Goal: Information Seeking & Learning: Learn about a topic

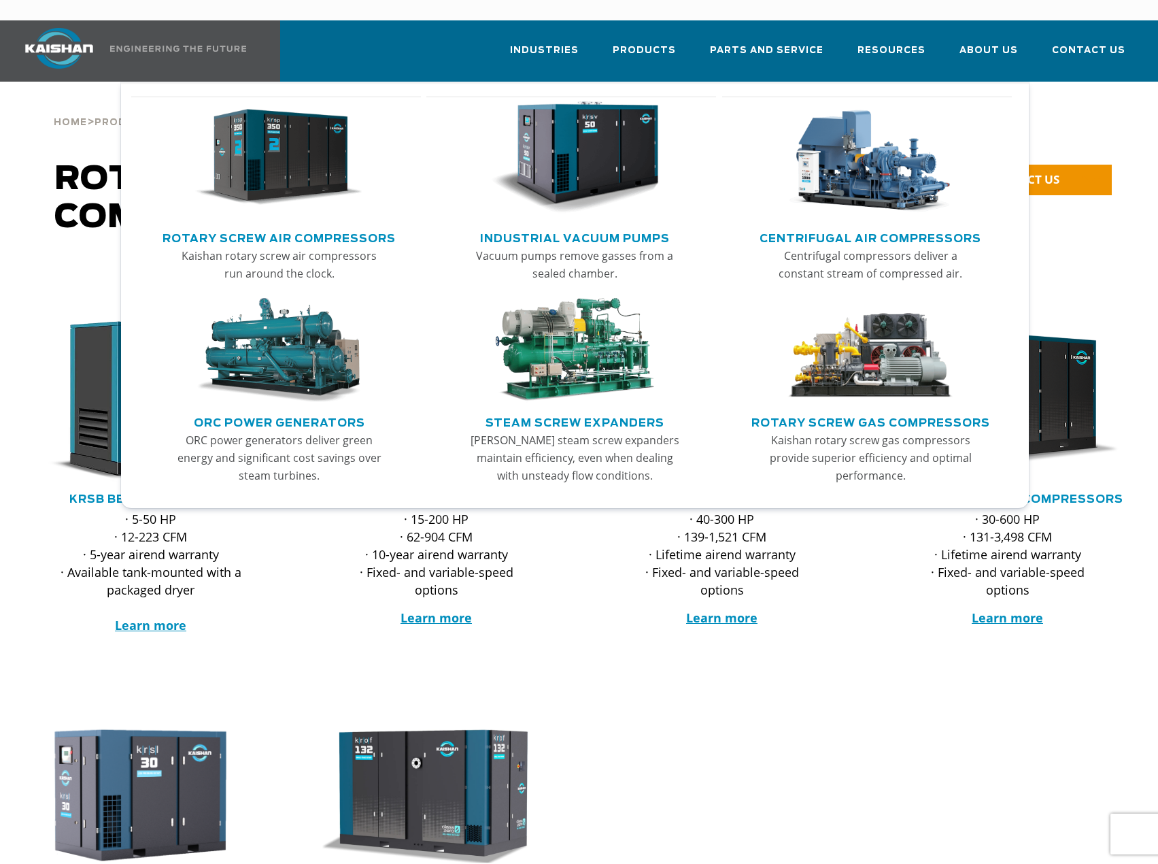
click at [286, 227] on link "Rotary Screw Air Compressors" at bounding box center [279, 237] width 233 height 20
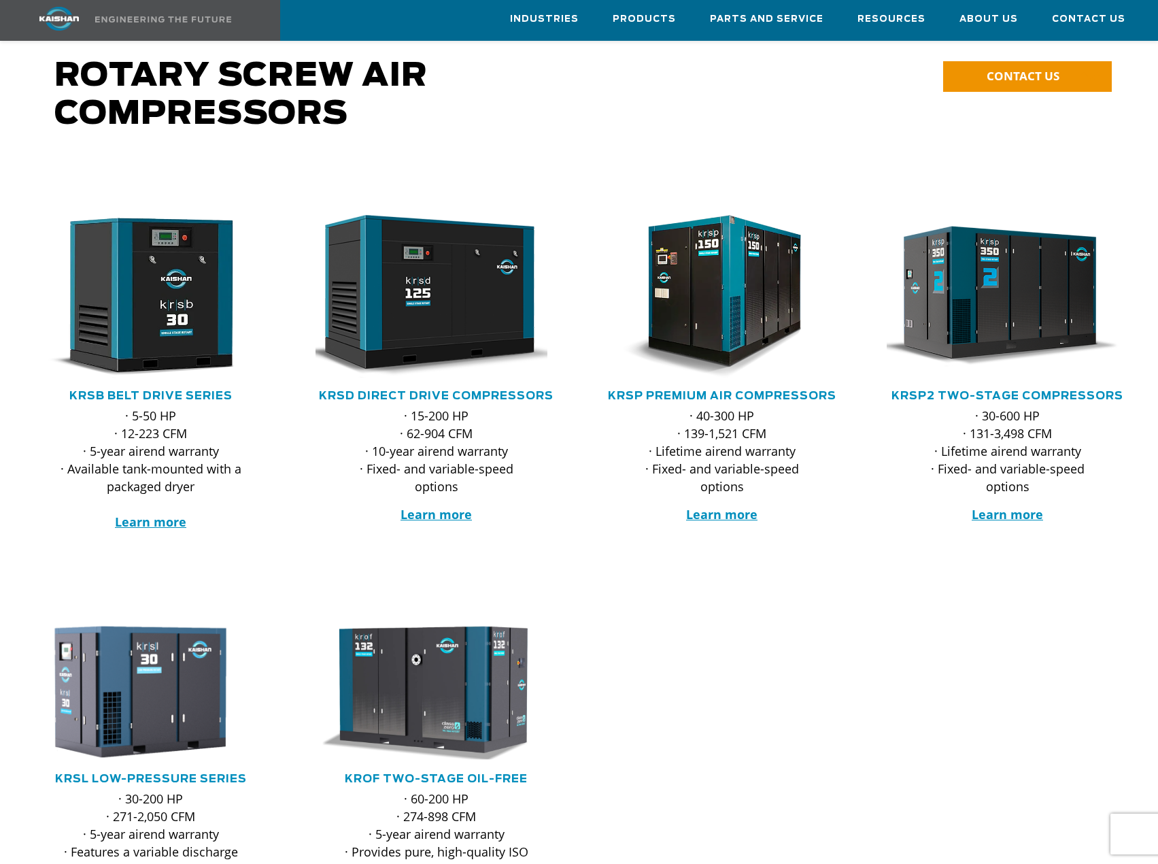
scroll to position [136, 0]
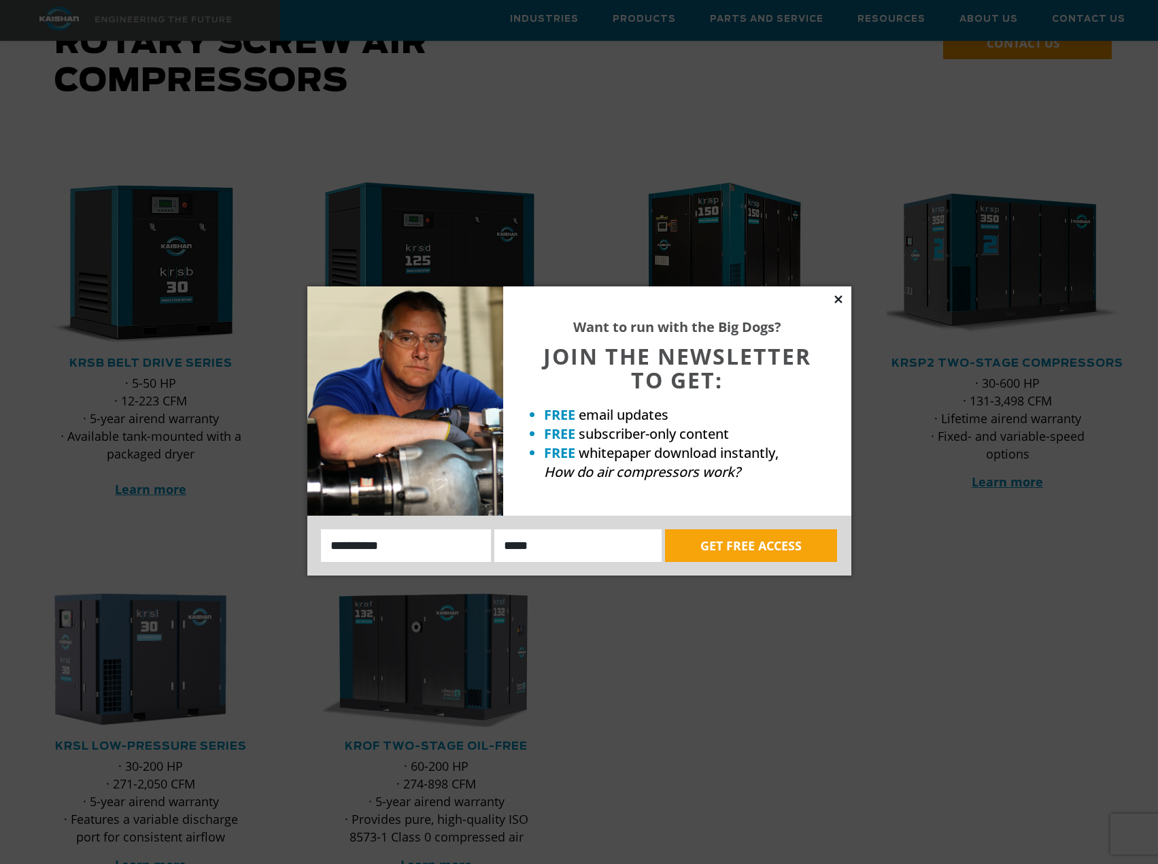
click at [841, 301] on icon at bounding box center [838, 298] width 7 height 7
